Goal: Use online tool/utility: Utilize a website feature to perform a specific function

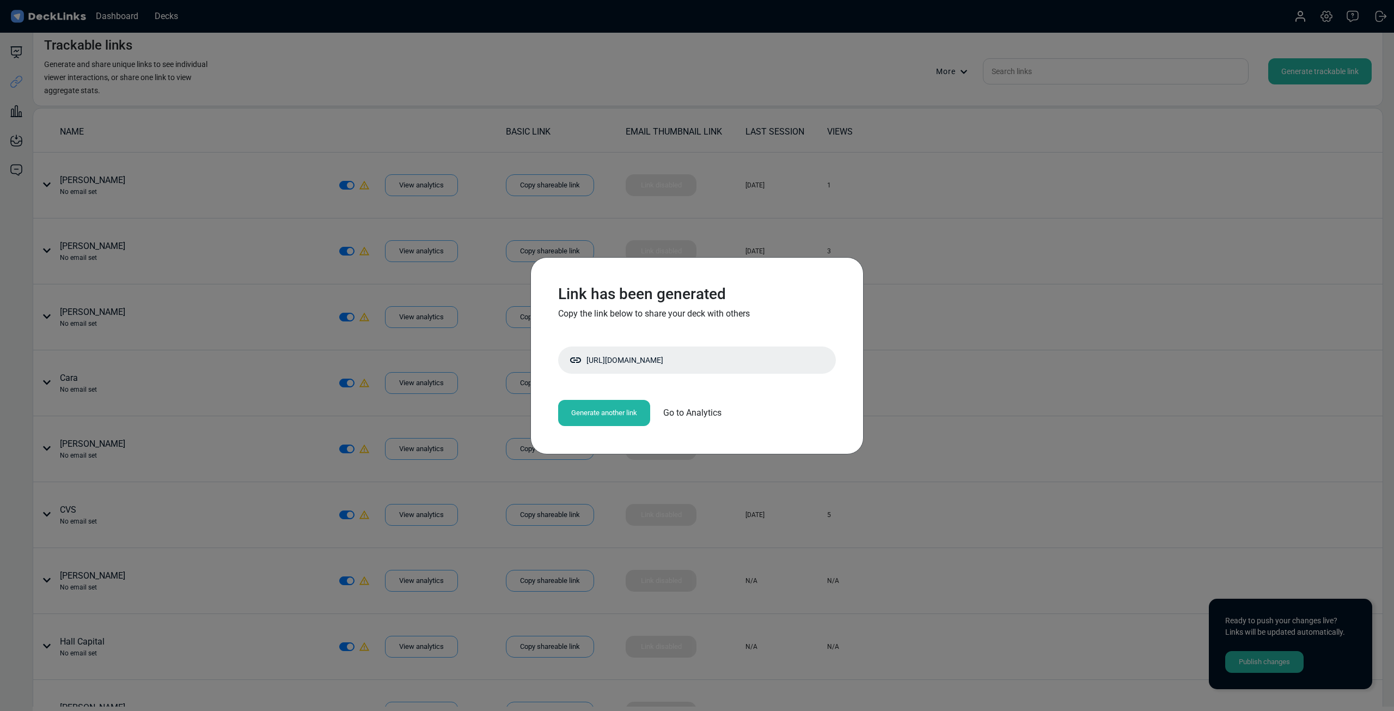
click at [861, 227] on div "Link has been generated Copy the link below to share your deck with others [URL…" at bounding box center [697, 355] width 1394 height 711
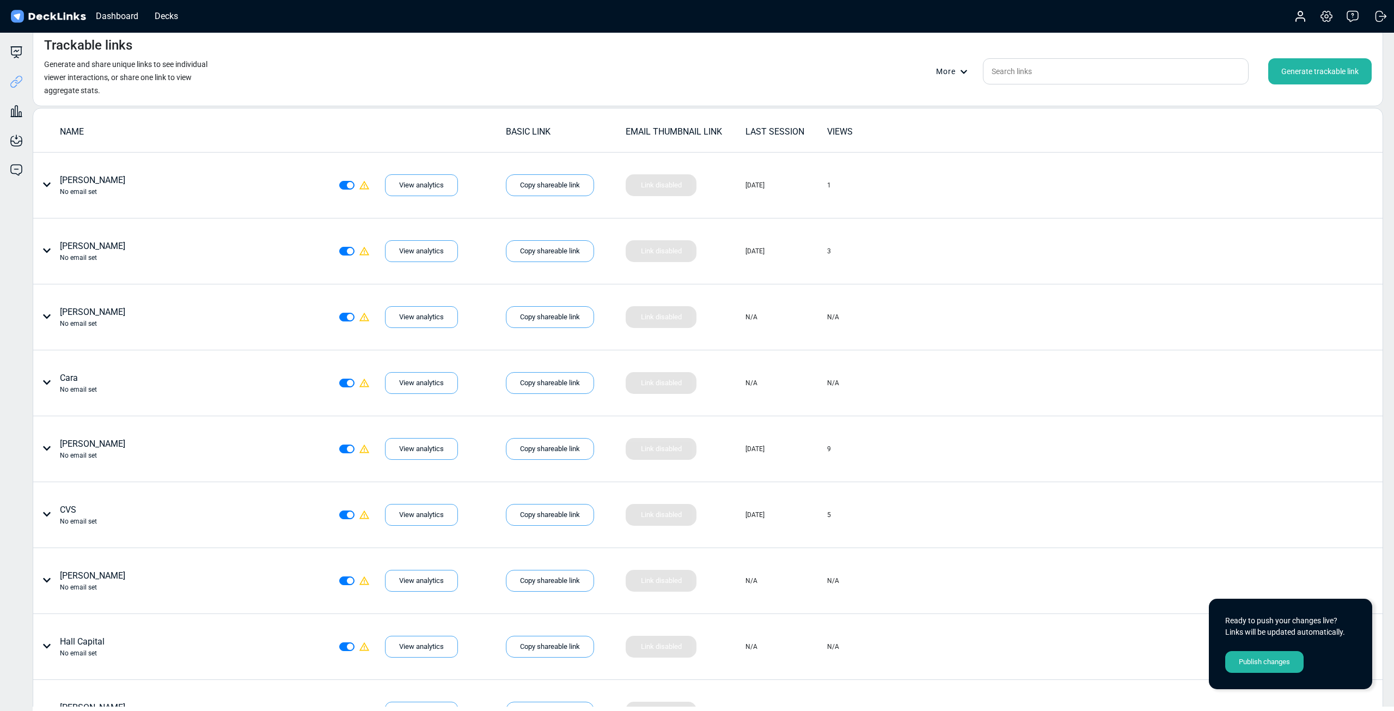
click at [1309, 74] on div "Generate trackable link" at bounding box center [1319, 71] width 103 height 26
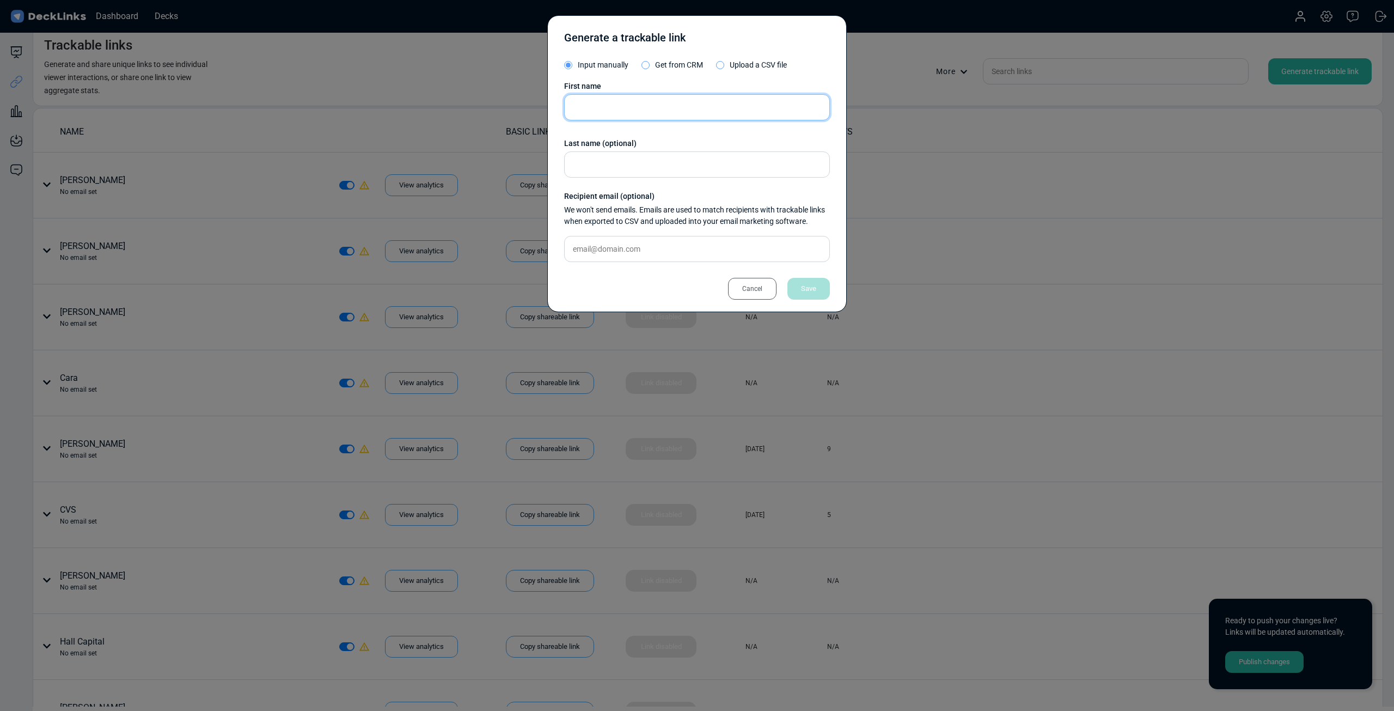
click at [644, 117] on input "text" at bounding box center [697, 107] width 266 height 26
type input "[PERSON_NAME]"
click at [818, 291] on div "Save" at bounding box center [808, 289] width 42 height 22
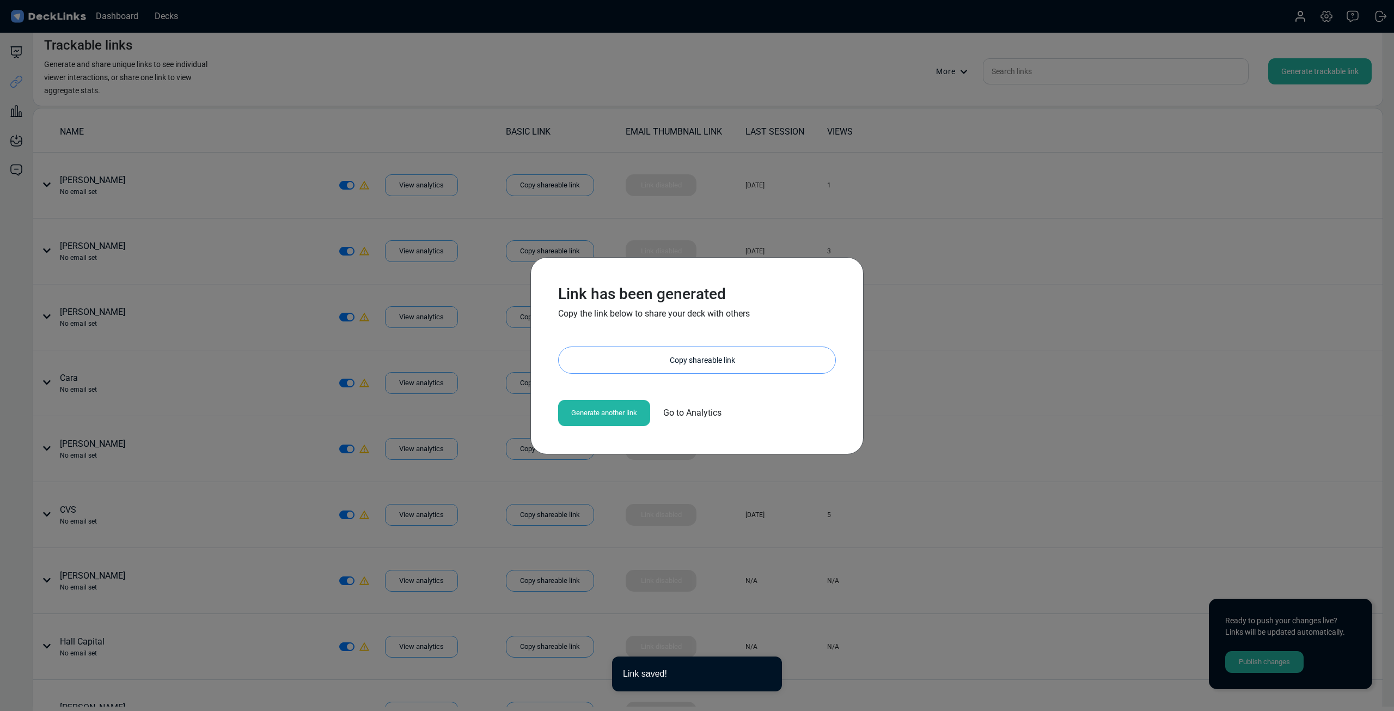
click at [709, 359] on div "Copy shareable link" at bounding box center [703, 360] width 266 height 26
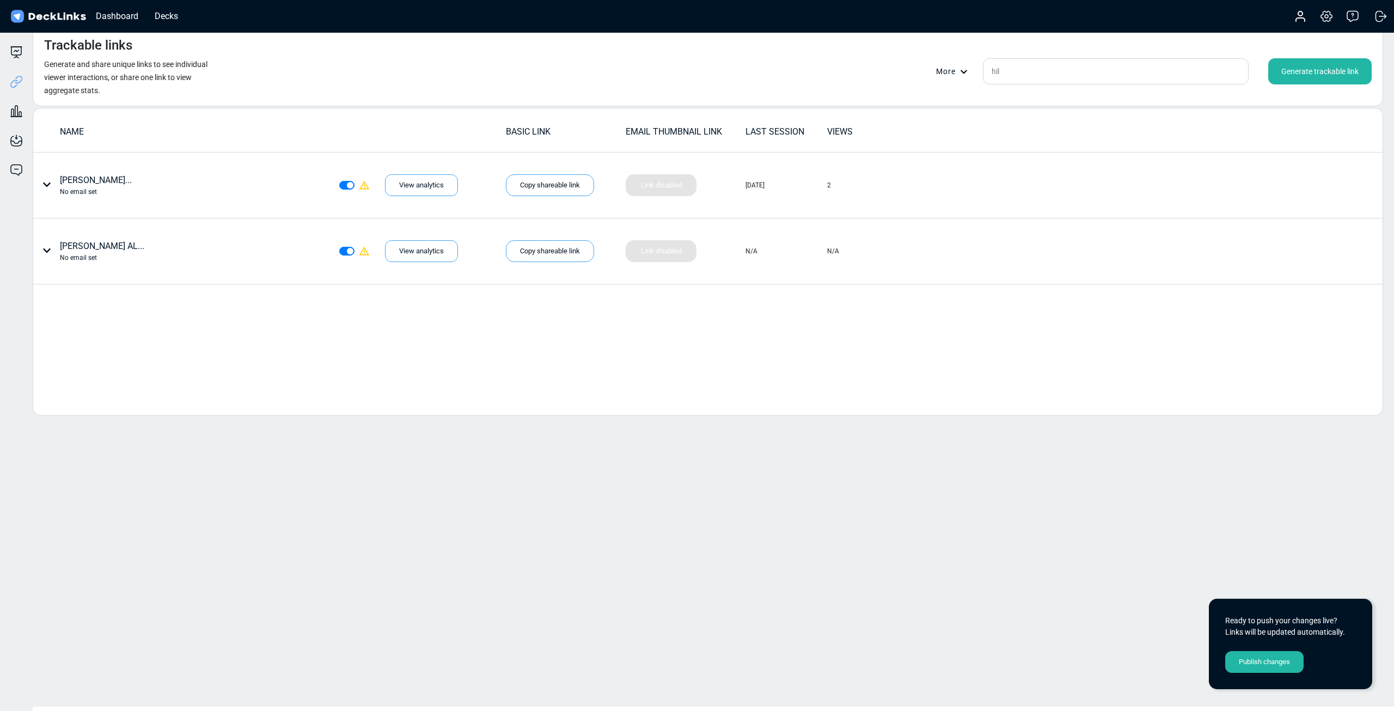
click at [1323, 63] on div "Generate trackable link" at bounding box center [1319, 71] width 103 height 26
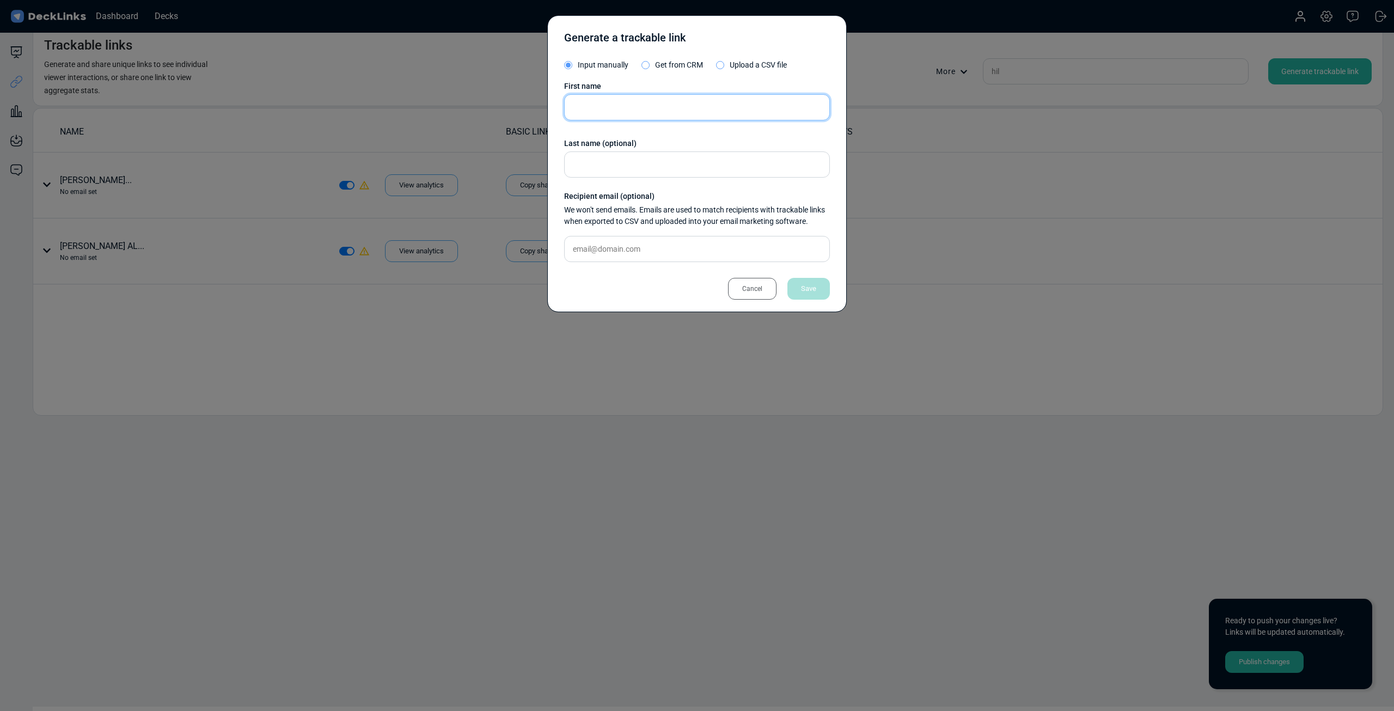
click at [603, 97] on input "text" at bounding box center [697, 107] width 266 height 26
type input "Blue CA - Maria"
click at [813, 298] on div "Generate a trackable link Input manually Get from CRM Upload a CSV file First n…" at bounding box center [697, 163] width 300 height 297
drag, startPoint x: 817, startPoint y: 305, endPoint x: 817, endPoint y: 298, distance: 6.5
click at [817, 302] on div "Generate a trackable link Input manually Get from CRM Upload a CSV file First n…" at bounding box center [697, 163] width 300 height 297
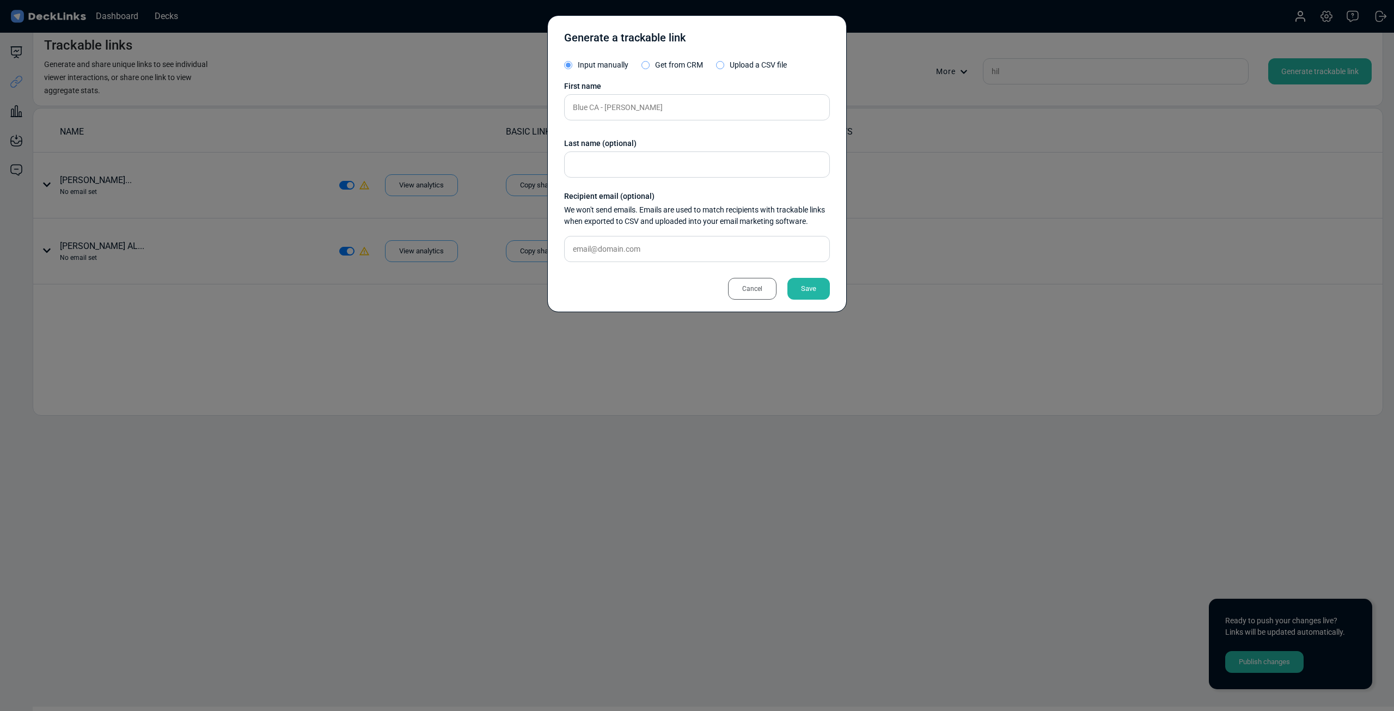
click at [816, 288] on div "Save" at bounding box center [808, 289] width 42 height 22
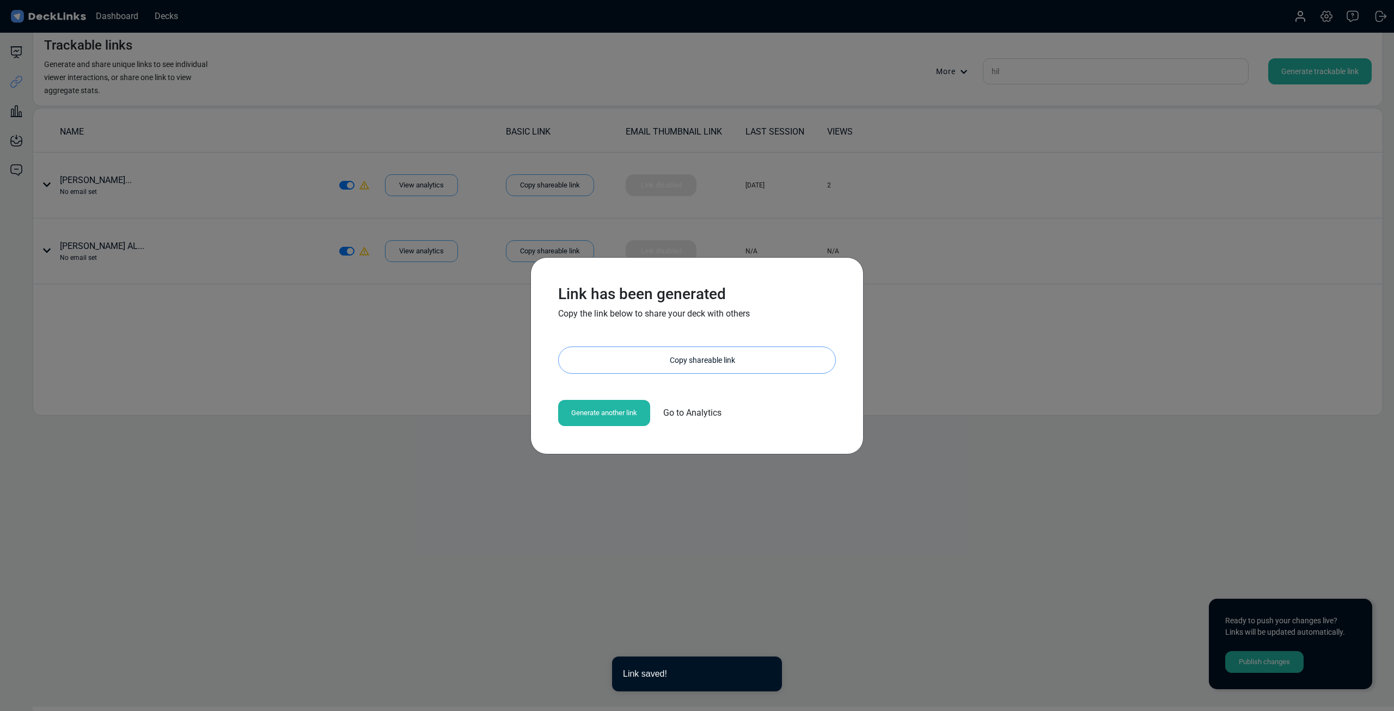
click at [666, 355] on div "Copy shareable link" at bounding box center [703, 360] width 266 height 26
